Goal: Information Seeking & Learning: Learn about a topic

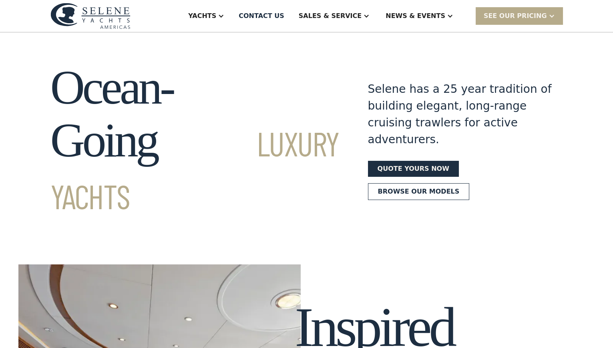
scroll to position [36, 0]
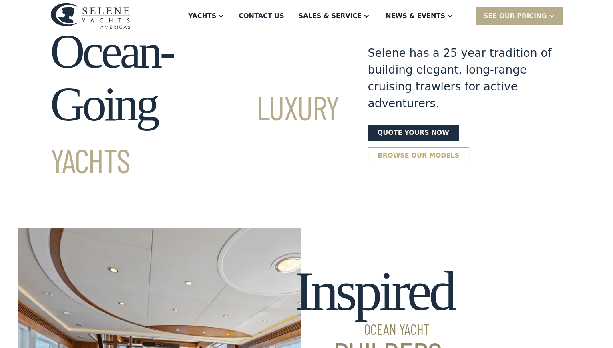
click at [423, 164] on link "Browse our models" at bounding box center [419, 155] width 102 height 17
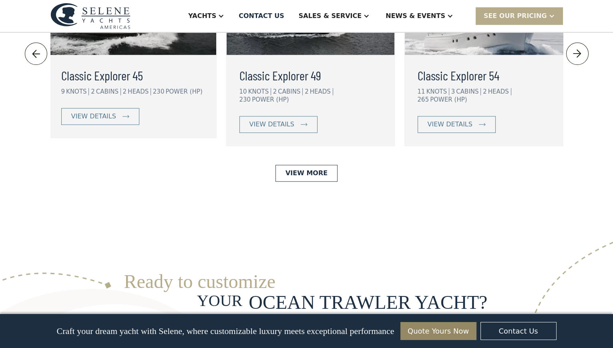
scroll to position [1917, 0]
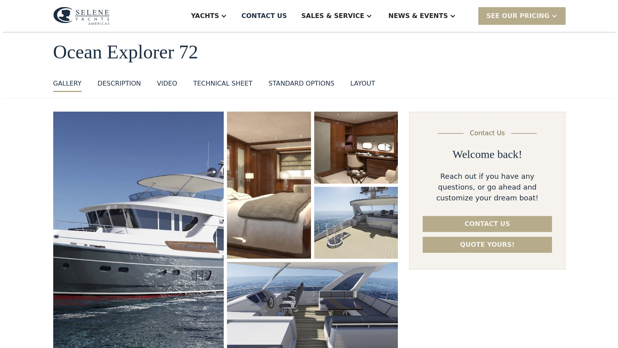
scroll to position [109, 0]
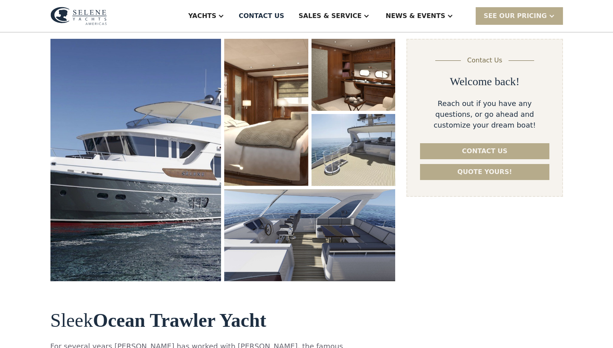
click at [183, 222] on img "open lightbox" at bounding box center [135, 160] width 171 height 243
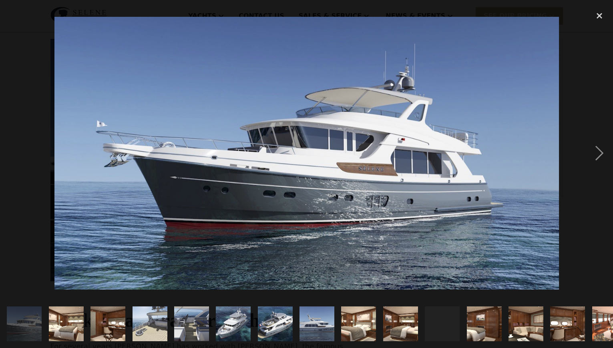
click at [289, 176] on img at bounding box center [306, 153] width 504 height 273
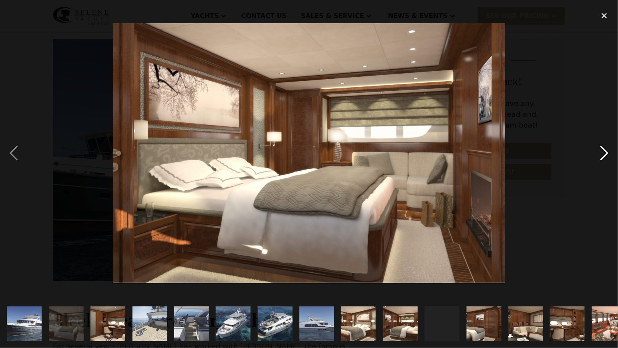
click at [604, 154] on div "next image" at bounding box center [604, 153] width 27 height 293
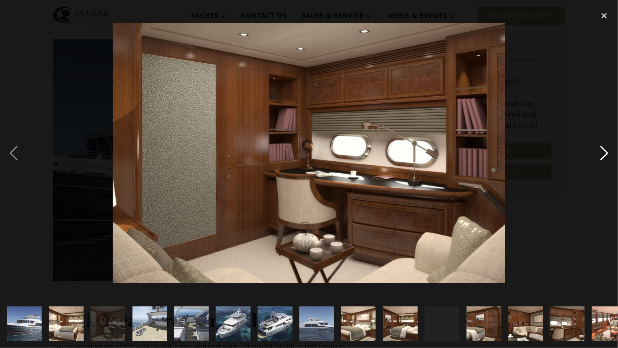
click at [604, 154] on div "next image" at bounding box center [604, 153] width 27 height 293
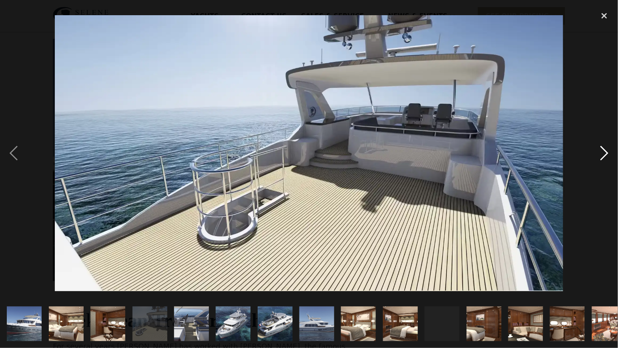
click at [604, 154] on div "next image" at bounding box center [604, 153] width 27 height 293
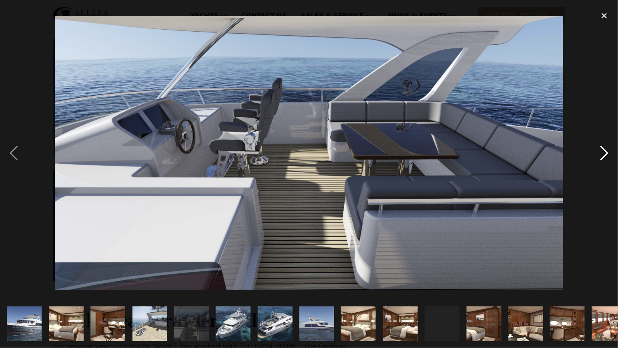
click at [604, 154] on div "next image" at bounding box center [604, 153] width 27 height 293
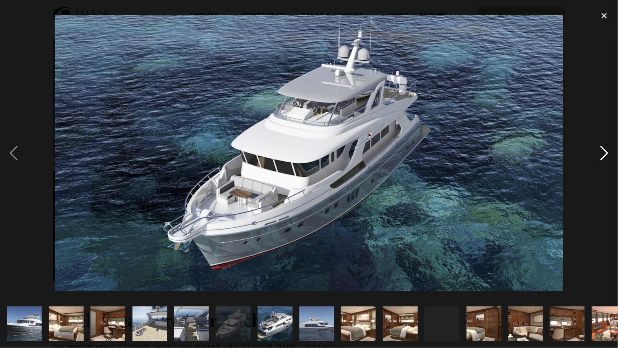
click at [604, 154] on div "next image" at bounding box center [604, 153] width 27 height 293
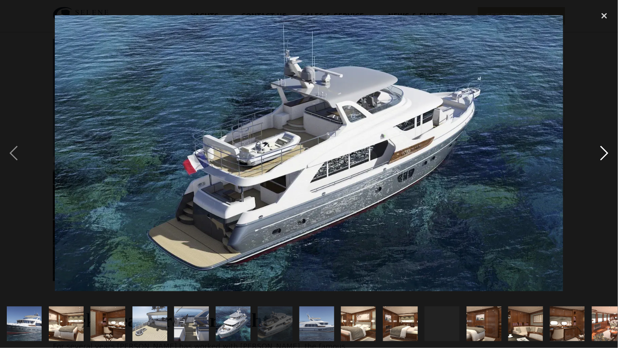
click at [604, 154] on div "next image" at bounding box center [604, 153] width 27 height 293
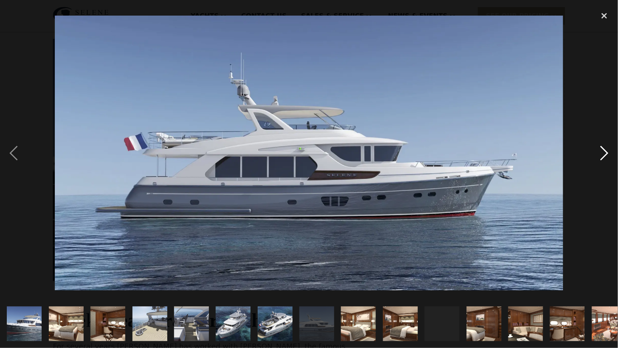
click at [604, 154] on div "next image" at bounding box center [604, 153] width 27 height 293
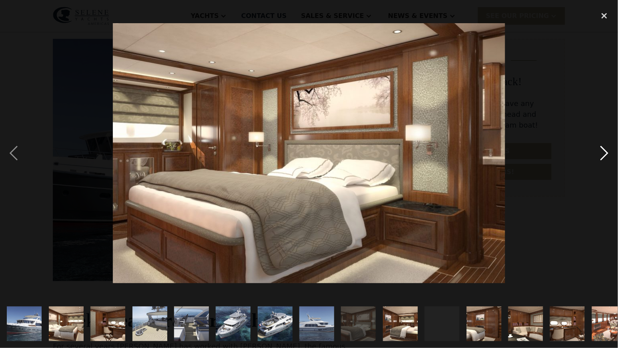
click at [604, 154] on div "next image" at bounding box center [604, 153] width 27 height 293
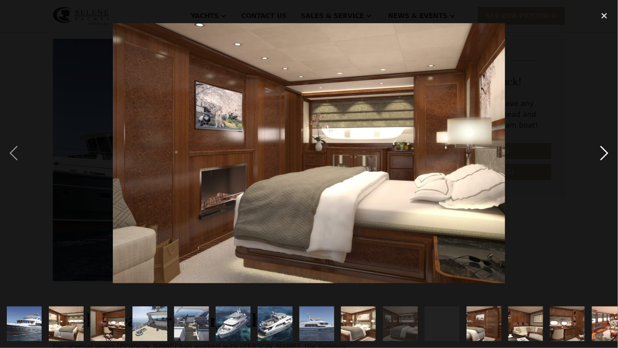
click at [604, 154] on div "next image" at bounding box center [604, 153] width 27 height 293
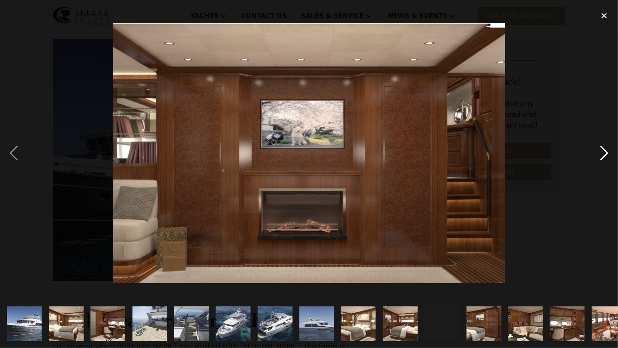
click at [604, 154] on div "next image" at bounding box center [604, 153] width 27 height 293
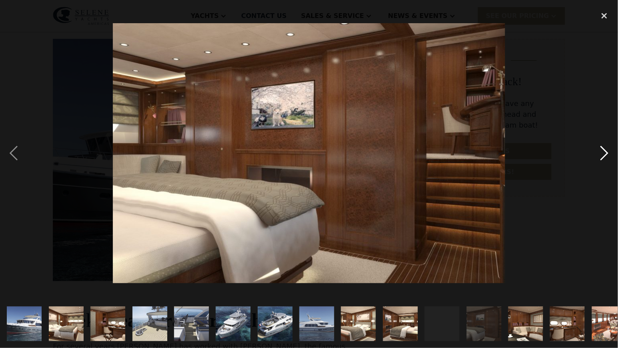
click at [604, 154] on div "next image" at bounding box center [604, 153] width 27 height 293
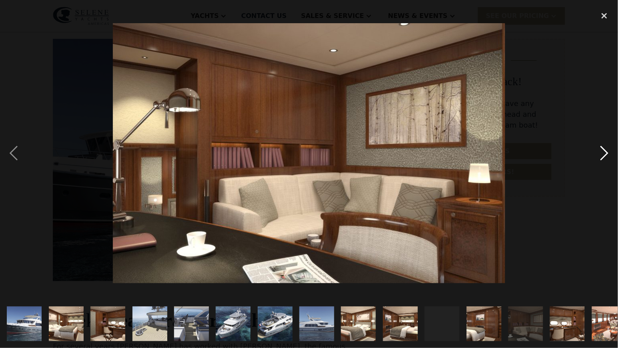
click at [604, 154] on div "next image" at bounding box center [604, 153] width 27 height 293
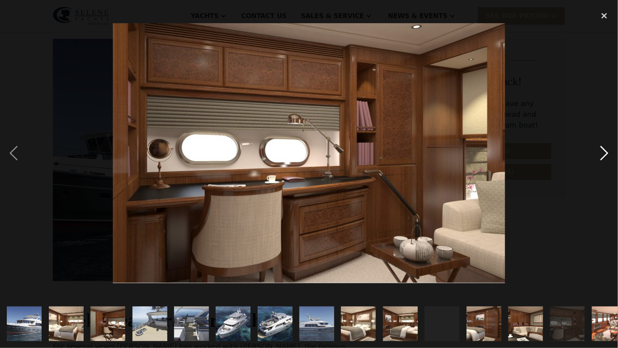
click at [604, 154] on div "next image" at bounding box center [604, 153] width 27 height 293
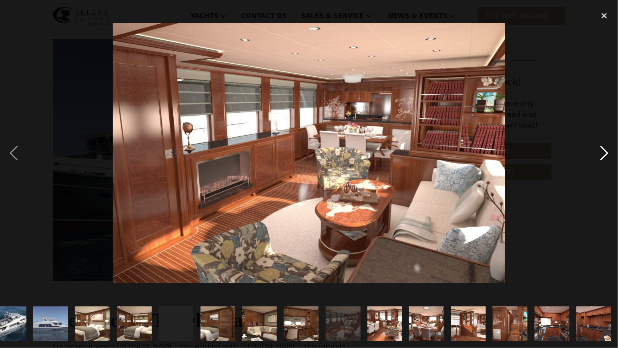
scroll to position [0, 266]
click at [604, 154] on div "next image" at bounding box center [604, 153] width 27 height 293
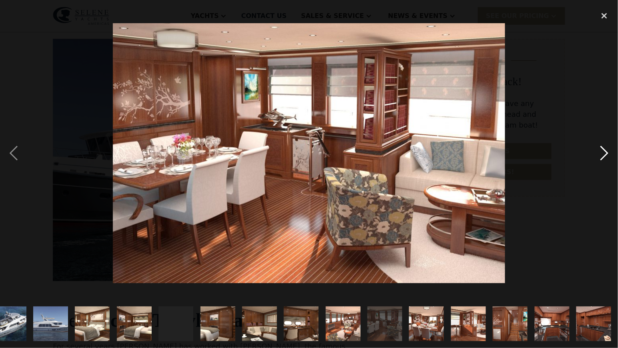
click at [604, 154] on div "next image" at bounding box center [604, 153] width 27 height 293
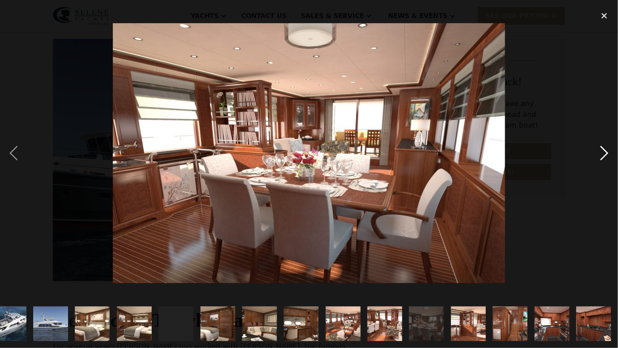
click at [603, 156] on div "next image" at bounding box center [604, 153] width 27 height 293
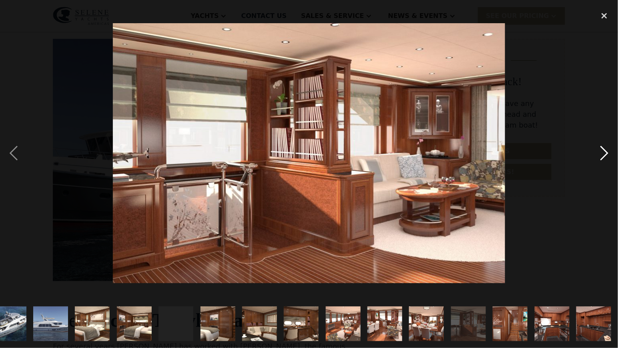
click at [603, 156] on div "next image" at bounding box center [604, 153] width 27 height 293
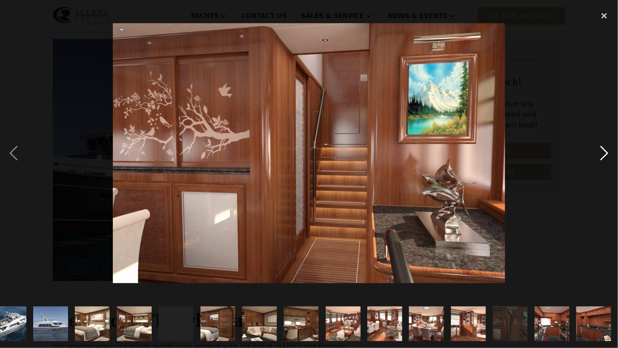
click at [603, 156] on div "next image" at bounding box center [604, 153] width 27 height 293
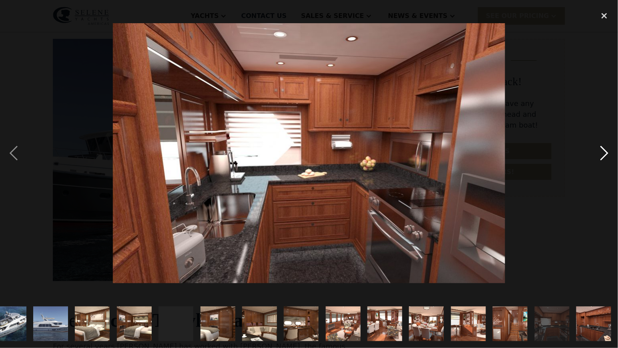
click at [603, 156] on div "next image" at bounding box center [604, 153] width 27 height 293
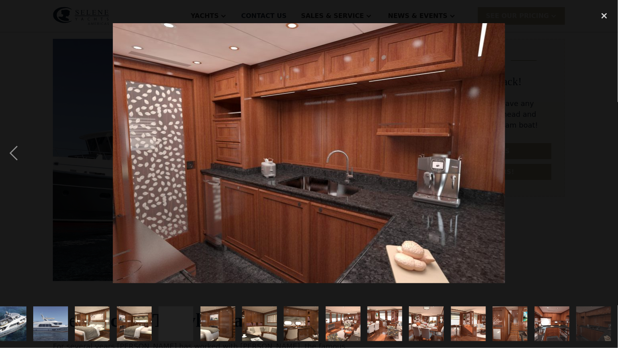
click at [603, 156] on div "next image" at bounding box center [604, 153] width 27 height 293
click at [603, 15] on div "close lightbox" at bounding box center [604, 16] width 27 height 18
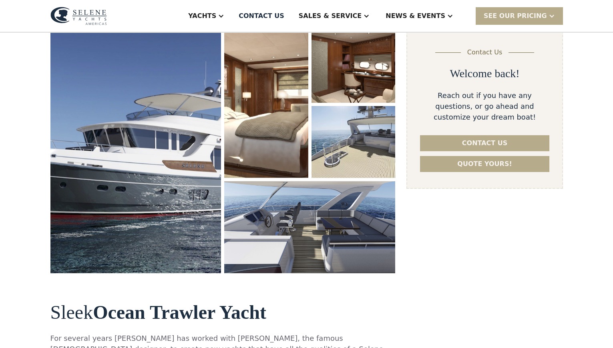
scroll to position [0, 0]
